Goal: Information Seeking & Learning: Learn about a topic

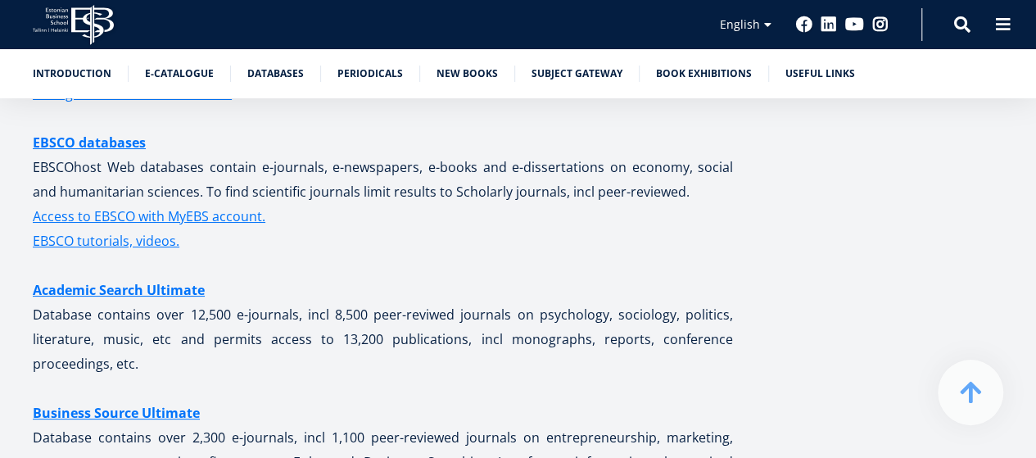
scroll to position [3076, 0]
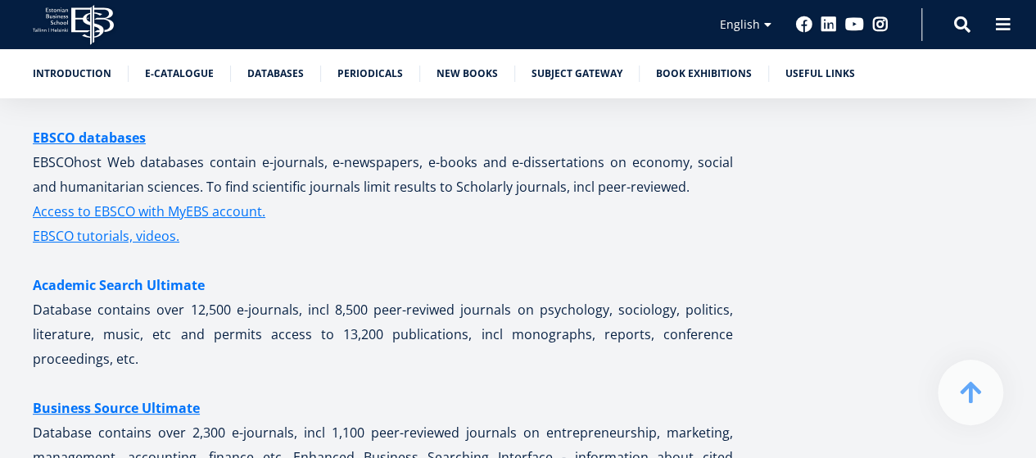
click at [124, 273] on link "Academic Search Ultimate" at bounding box center [119, 285] width 172 height 25
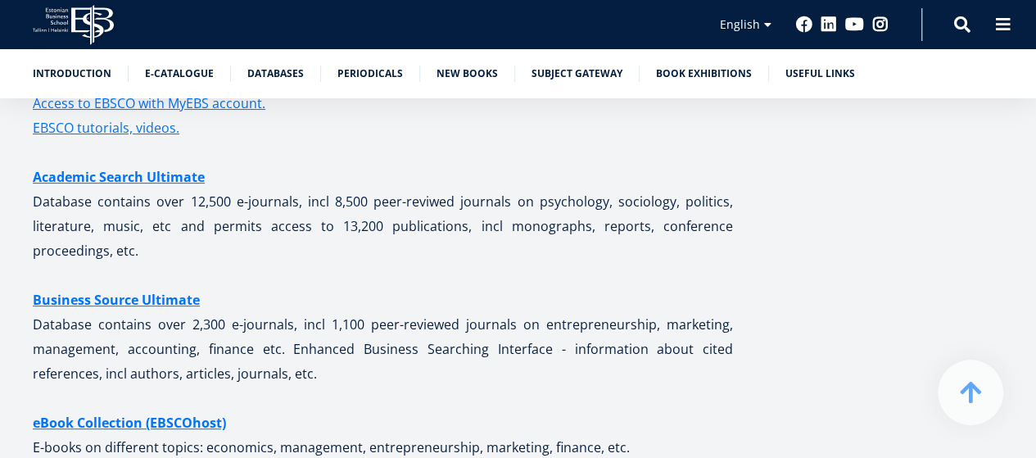
scroll to position [3189, 0]
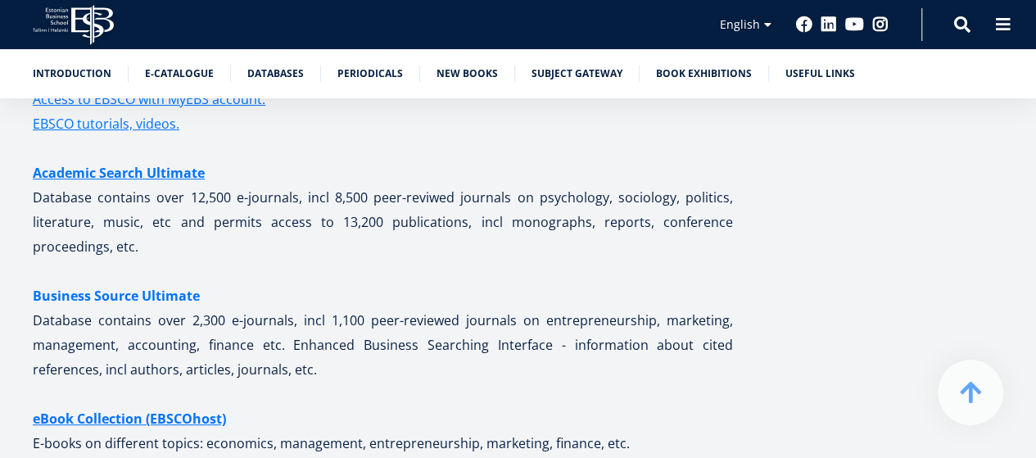
click at [148, 283] on link "Business Source Ultimate" at bounding box center [116, 295] width 167 height 25
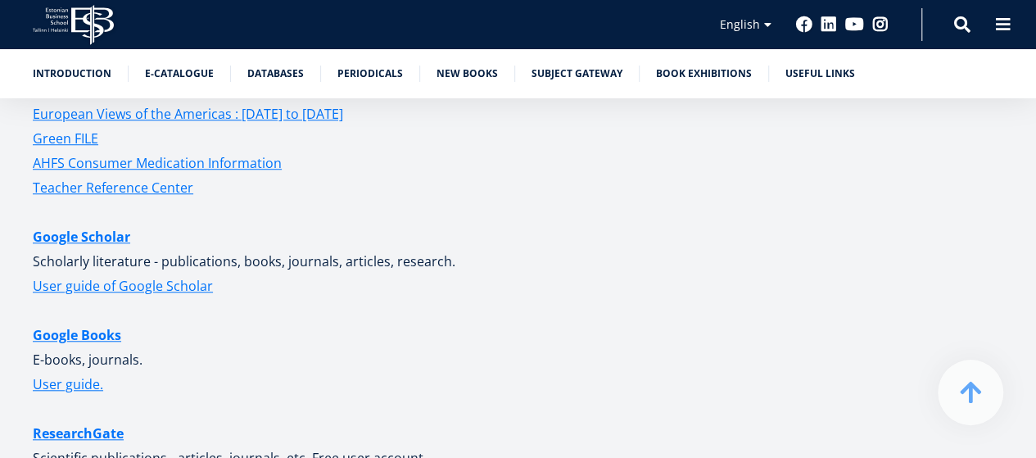
scroll to position [3691, 0]
click at [184, 273] on link "User guide of Google Scholar" at bounding box center [123, 285] width 180 height 25
